Goal: Navigation & Orientation: Find specific page/section

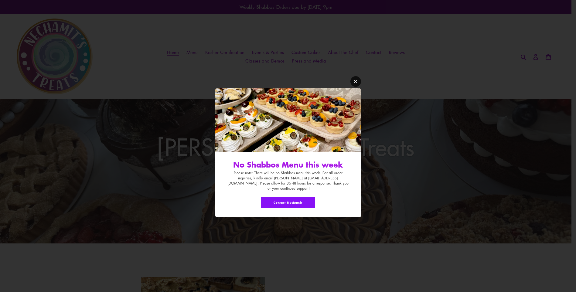
click at [358, 84] on icon "Modal window" at bounding box center [356, 81] width 5 height 5
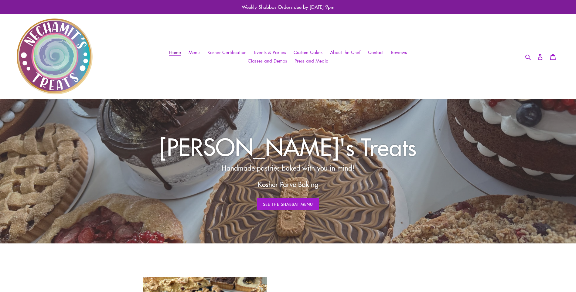
click at [179, 53] on span "Home" at bounding box center [175, 52] width 12 height 6
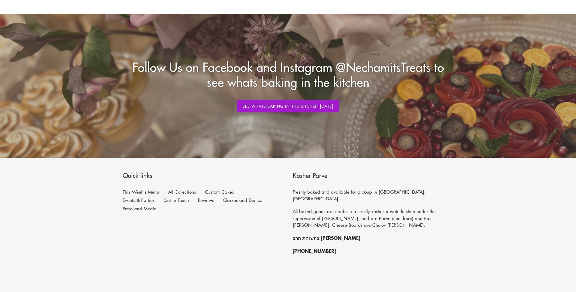
scroll to position [637, 0]
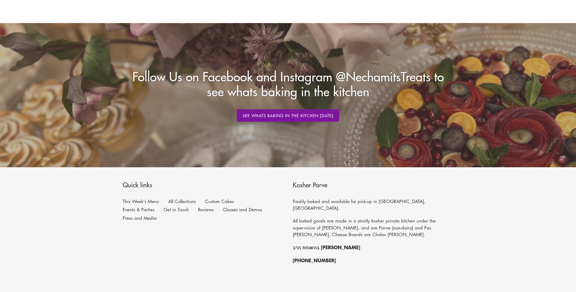
click at [293, 117] on link "See whats Baking in the Kitchen [DATE]" at bounding box center [288, 115] width 103 height 13
